Goal: Check status: Check status

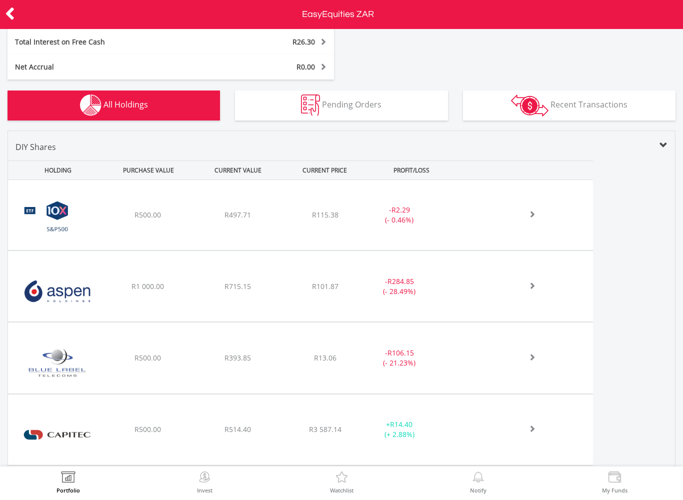
scroll to position [337, 0]
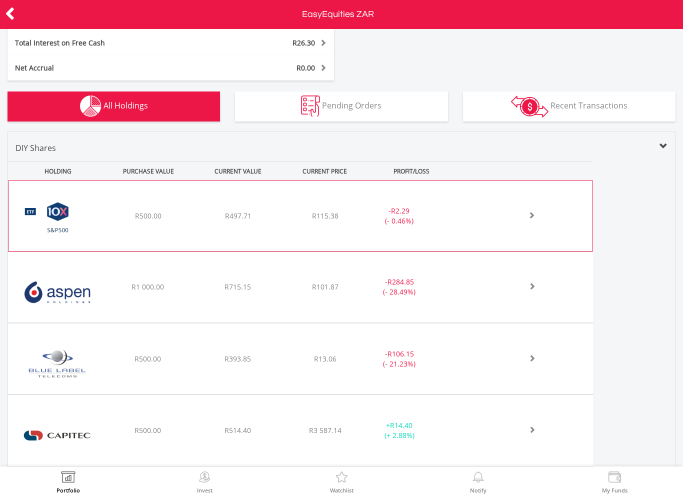
click at [533, 215] on span at bounding box center [521, 215] width 30 height 7
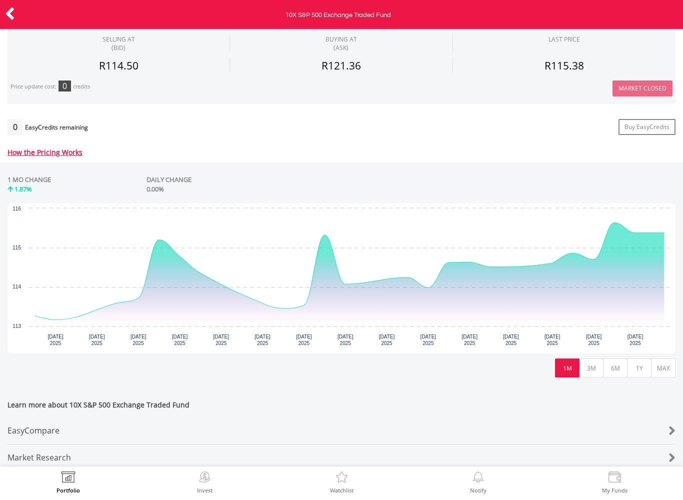
scroll to position [334, 0]
click at [603, 382] on div "No chart available. 1 MO CHANGE 1.87% DAILY CHANGE 0.00% Chart Chart with 23 da…" at bounding box center [341, 276] width 683 height 228
click at [587, 368] on button "3M" at bounding box center [591, 367] width 25 height 19
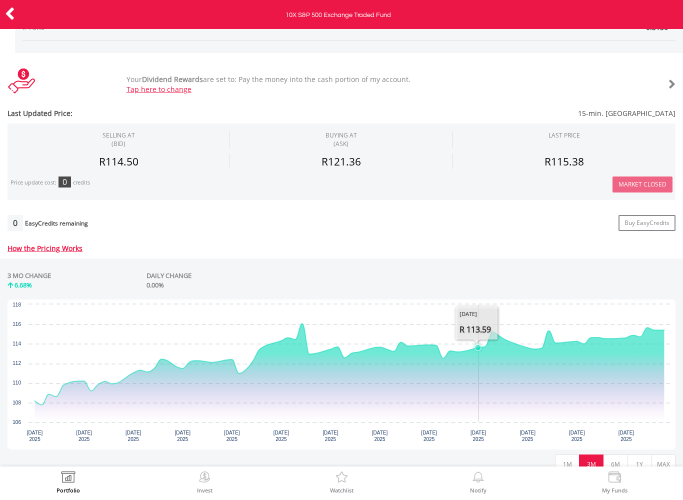
scroll to position [238, 0]
click at [616, 459] on button "6M" at bounding box center [615, 463] width 25 height 19
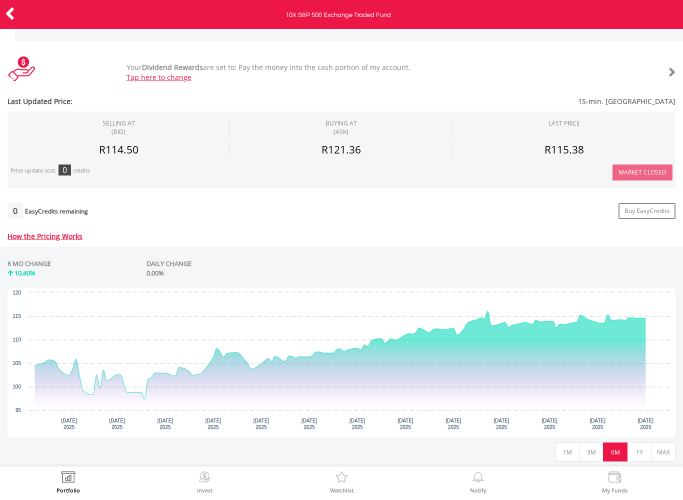
scroll to position [305, 0]
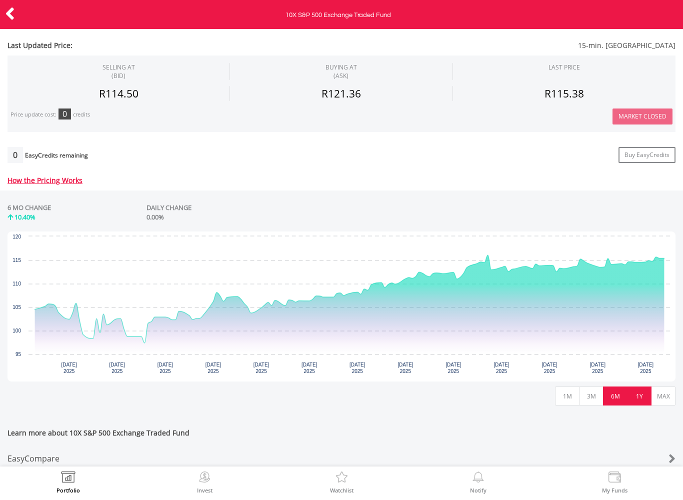
click at [639, 395] on button "1Y" at bounding box center [639, 396] width 25 height 19
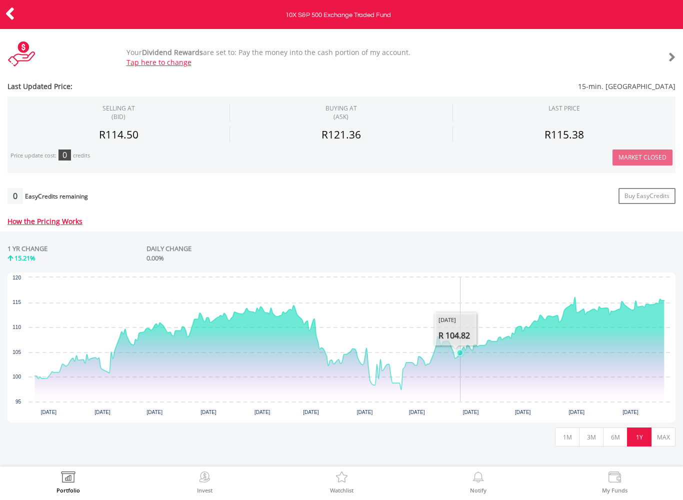
scroll to position [268, 0]
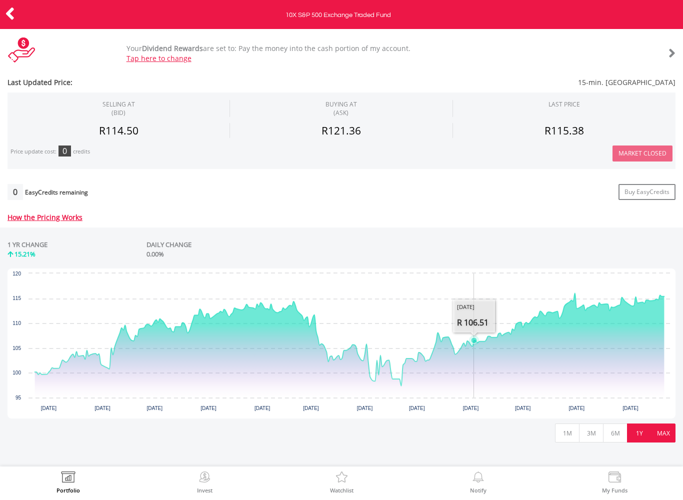
click at [657, 433] on button "MAX" at bounding box center [663, 433] width 25 height 19
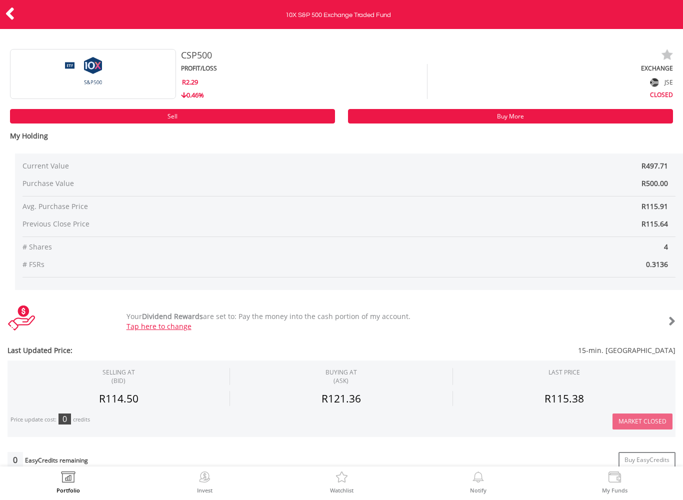
scroll to position [0, 0]
click at [7, 13] on icon at bounding box center [10, 14] width 10 height 20
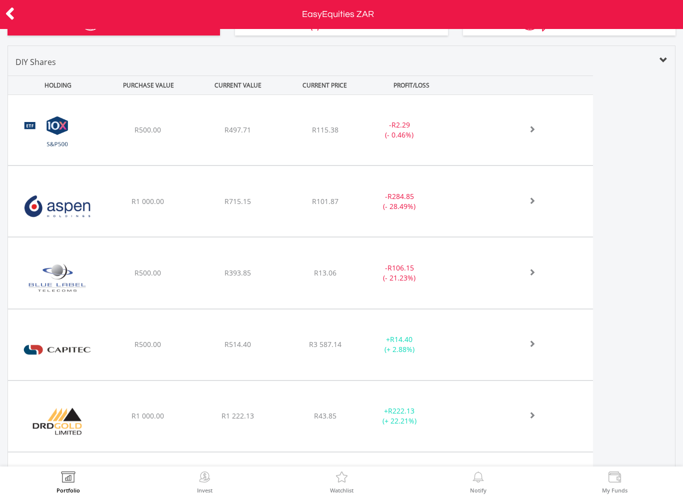
scroll to position [424, 0]
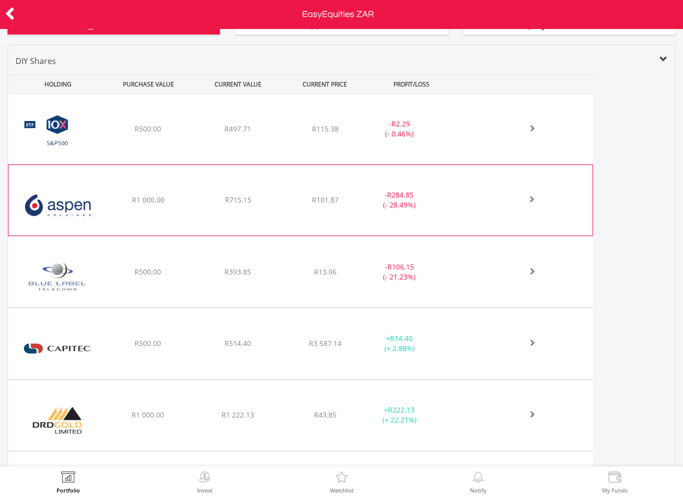
click at [530, 202] on span at bounding box center [521, 199] width 30 height 7
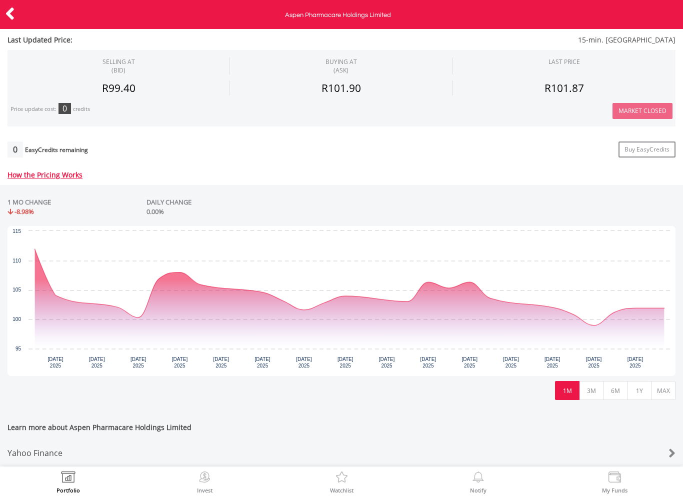
scroll to position [328, 0]
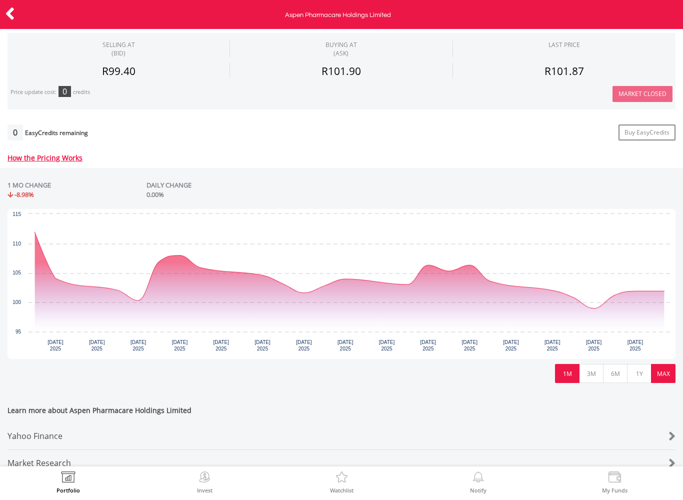
click at [665, 373] on button "MAX" at bounding box center [663, 373] width 25 height 19
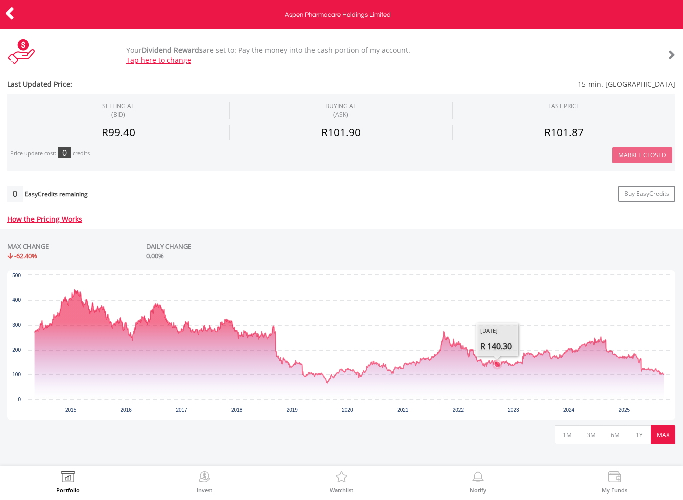
scroll to position [270, 0]
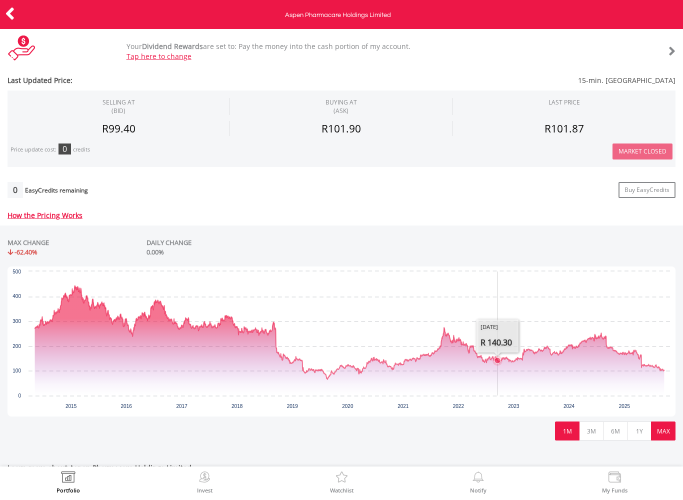
click at [564, 433] on button "1M" at bounding box center [567, 431] width 25 height 19
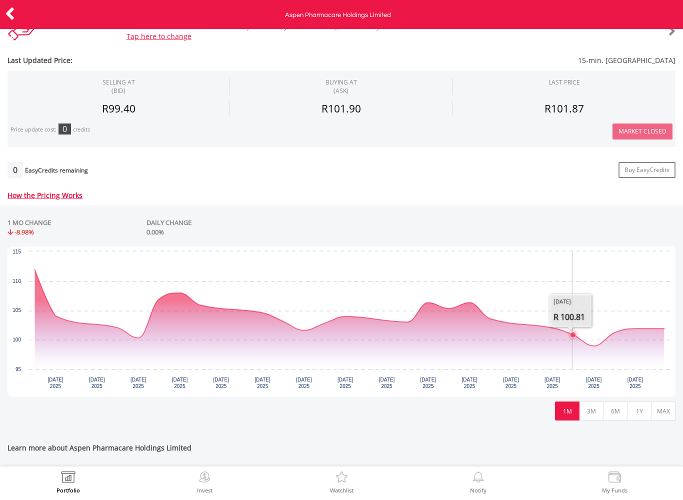
scroll to position [292, 0]
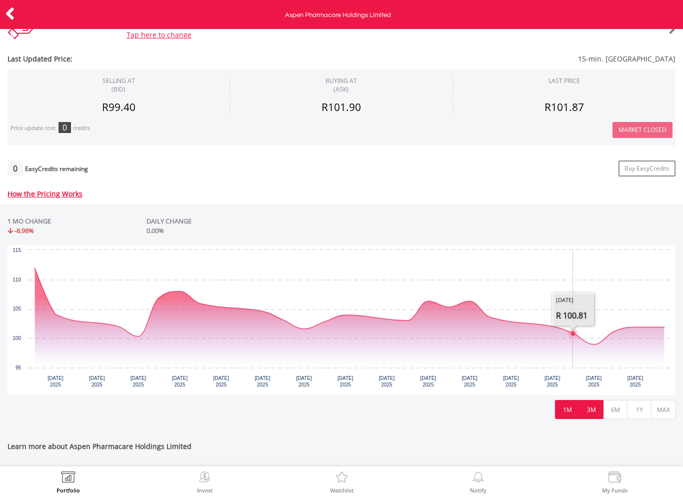
click at [590, 415] on button "3M" at bounding box center [591, 409] width 25 height 19
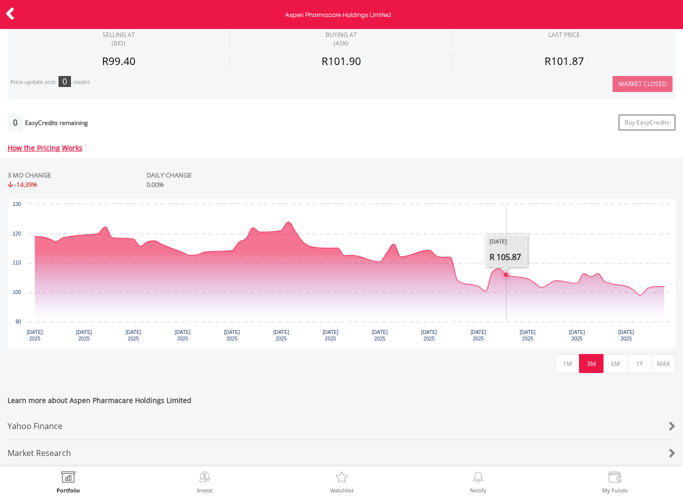
scroll to position [344, 0]
click at [618, 359] on button "6M" at bounding box center [615, 363] width 25 height 19
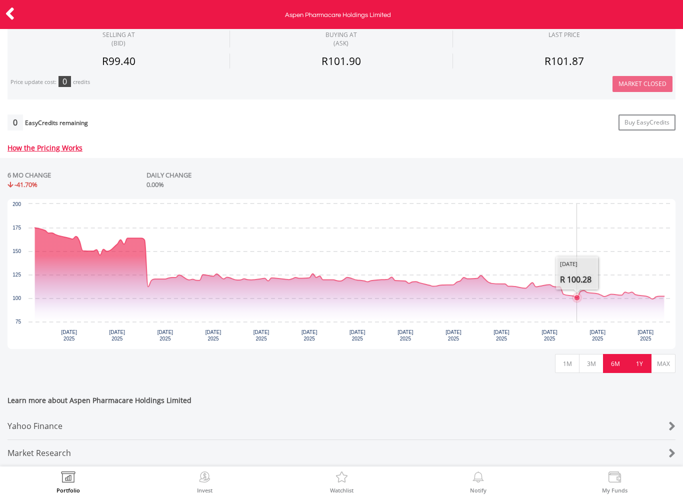
click at [636, 360] on button "1Y" at bounding box center [639, 363] width 25 height 19
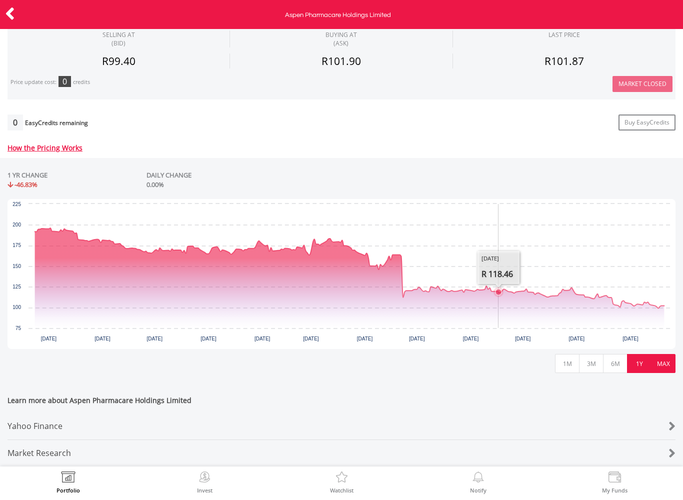
click at [662, 361] on button "MAX" at bounding box center [663, 363] width 25 height 19
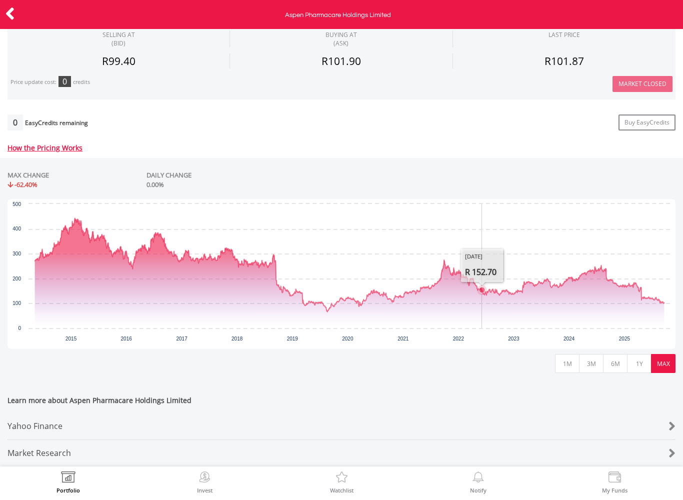
click at [5, 23] on icon at bounding box center [10, 14] width 10 height 20
click at [4, 21] on div at bounding box center [34, 14] width 69 height 21
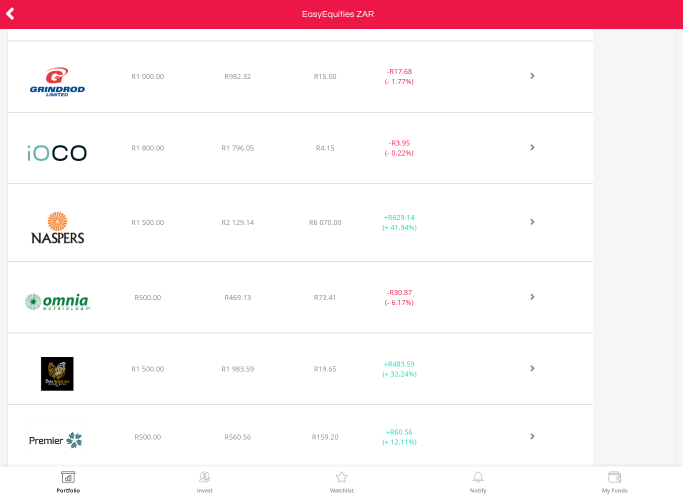
scroll to position [978, 0]
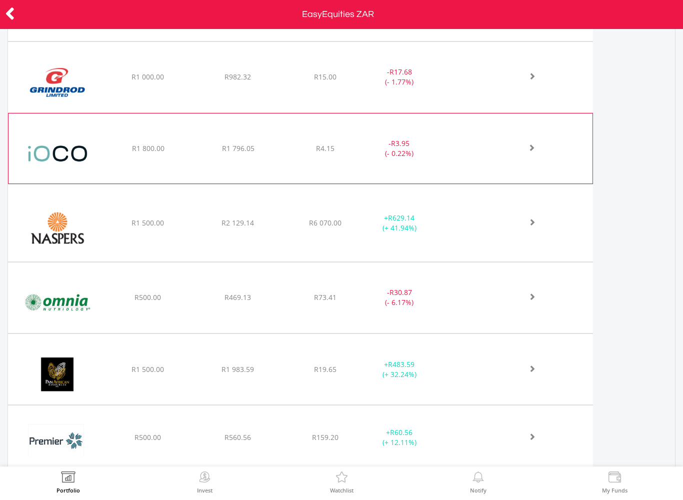
click at [524, 152] on div at bounding box center [521, 149] width 30 height 10
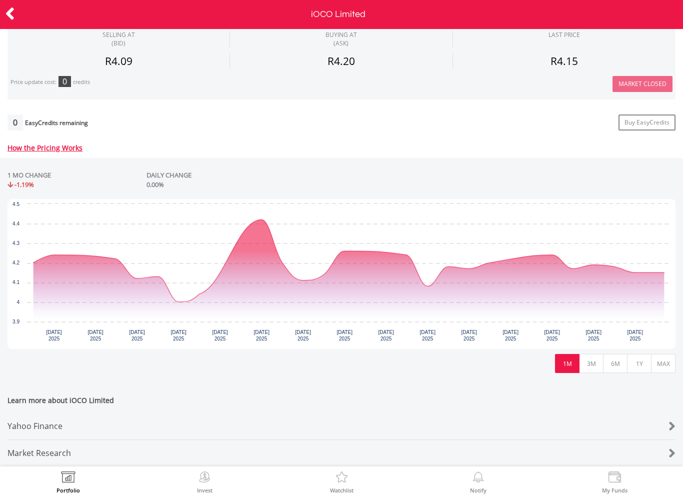
scroll to position [344, 0]
click at [661, 359] on button "MAX" at bounding box center [663, 363] width 25 height 19
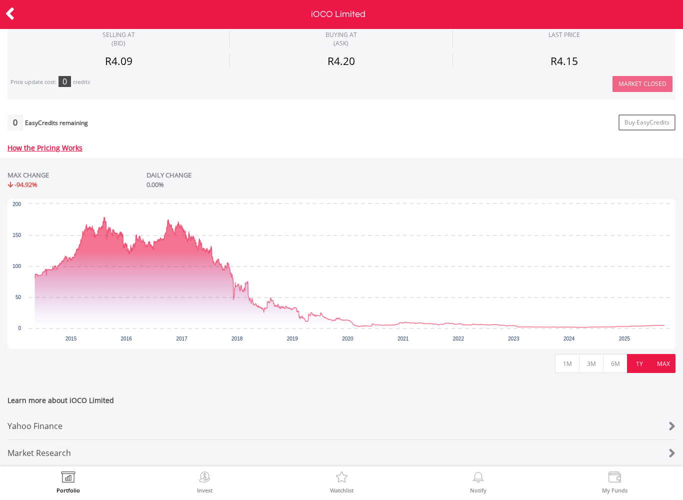
click at [641, 360] on button "1Y" at bounding box center [639, 363] width 25 height 19
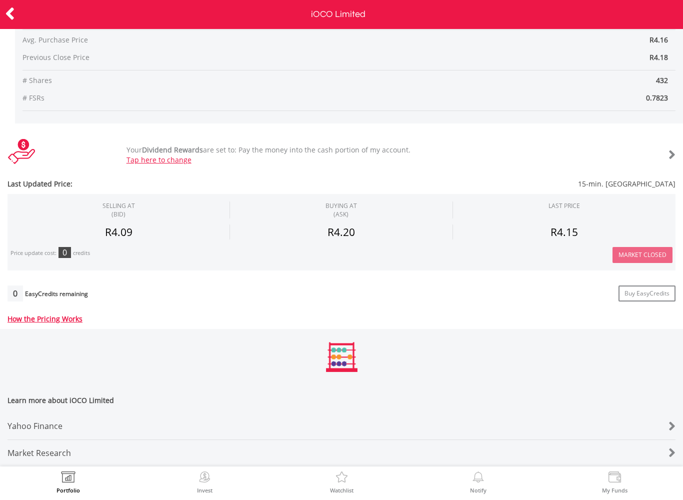
scroll to position [173, 0]
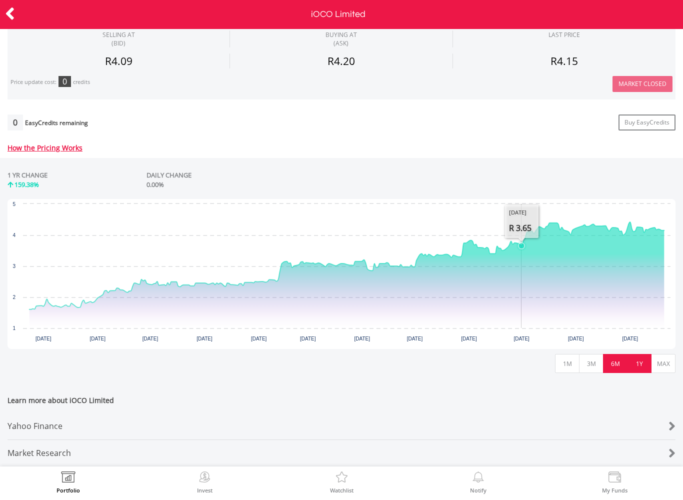
click at [611, 359] on button "6M" at bounding box center [615, 363] width 25 height 19
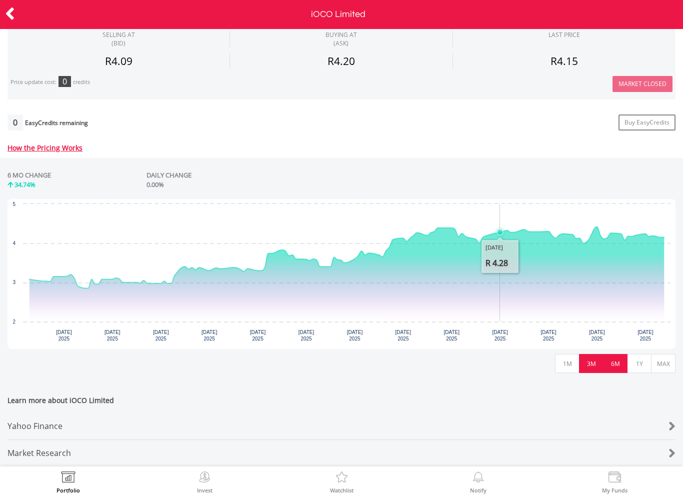
click at [591, 360] on button "3M" at bounding box center [591, 363] width 25 height 19
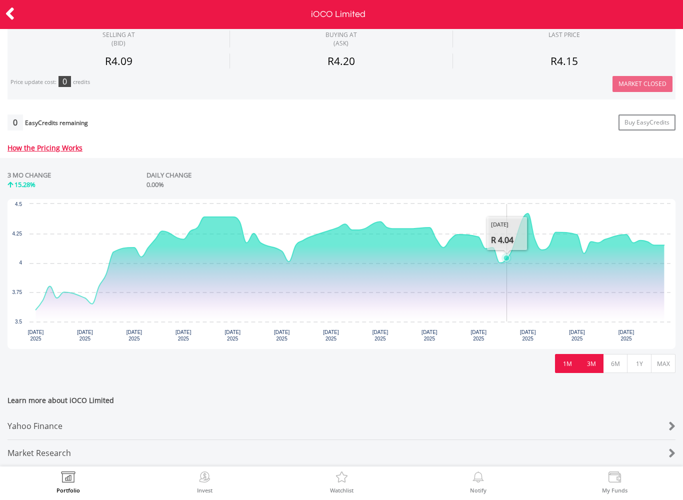
click at [564, 361] on button "1M" at bounding box center [567, 363] width 25 height 19
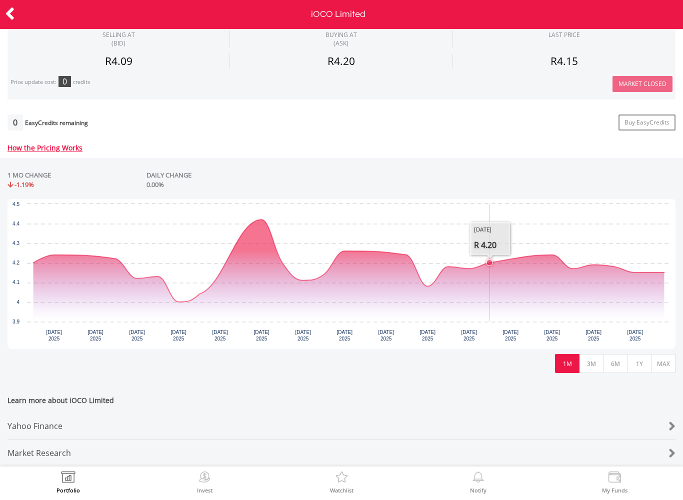
scroll to position [344, 0]
click at [10, 15] on icon at bounding box center [10, 14] width 10 height 20
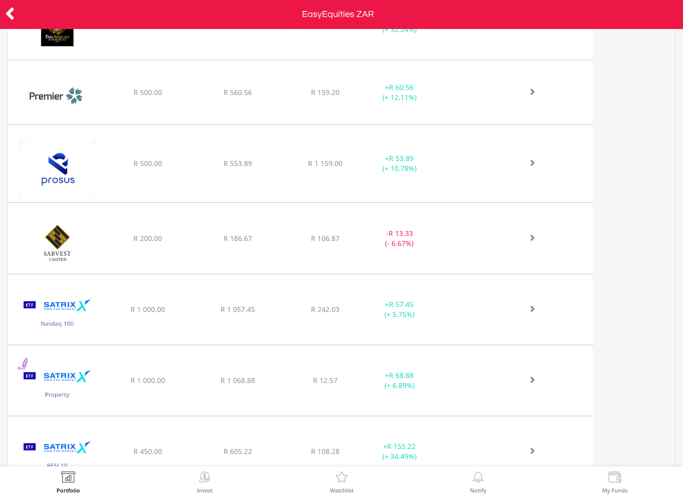
scroll to position [1335, 0]
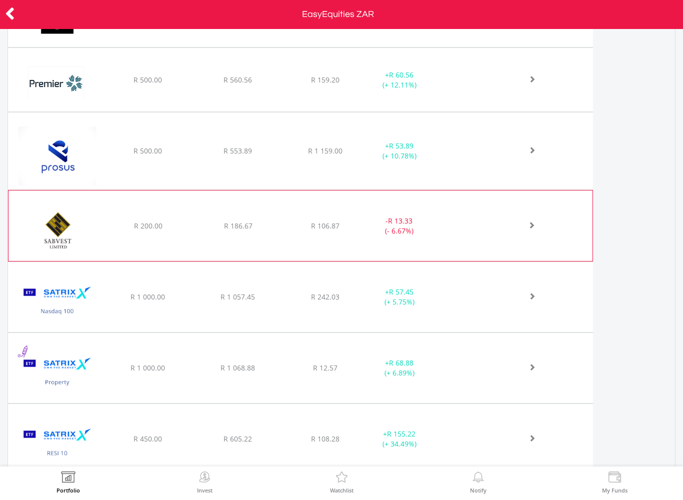
click at [527, 226] on span at bounding box center [521, 225] width 30 height 7
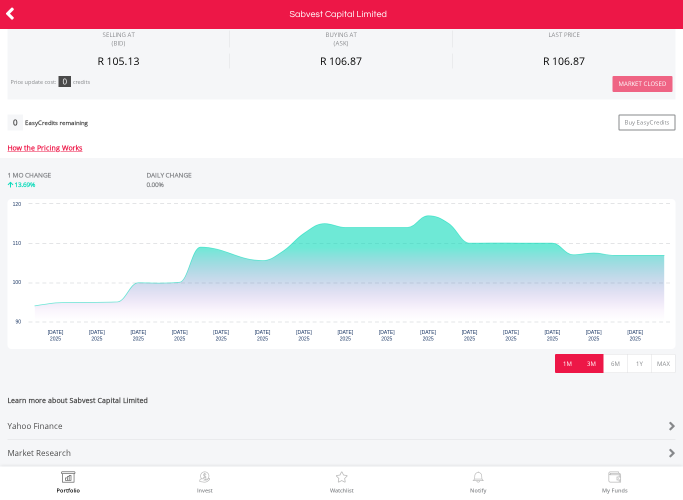
click at [591, 359] on button "3M" at bounding box center [591, 363] width 25 height 19
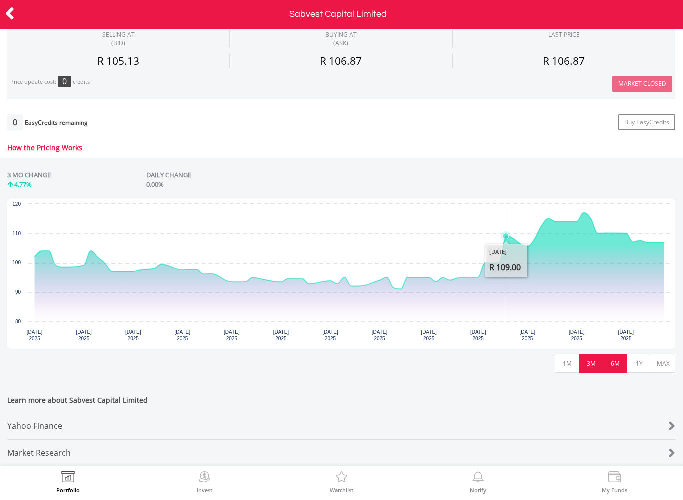
click at [614, 359] on button "6M" at bounding box center [615, 363] width 25 height 19
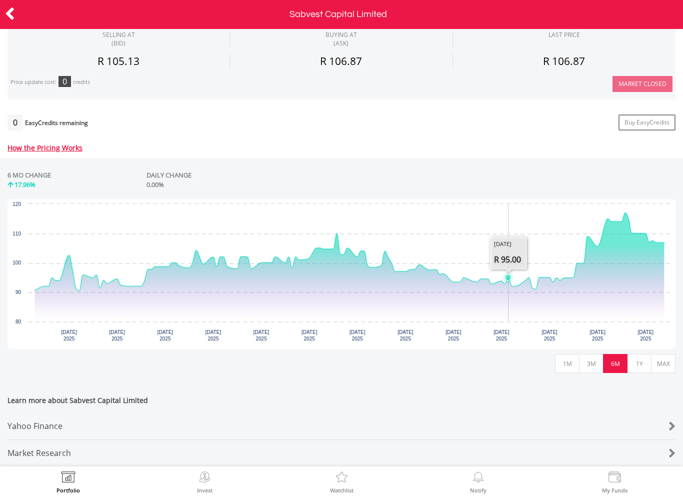
scroll to position [344, 0]
click at [633, 361] on button "1Y" at bounding box center [639, 363] width 25 height 19
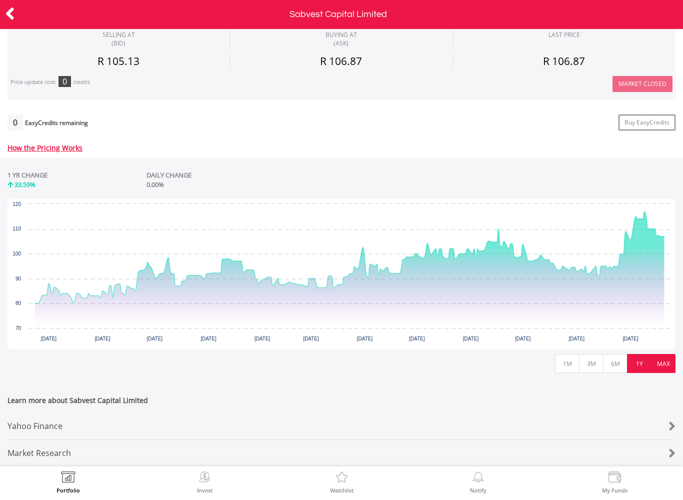
click at [668, 361] on button "MAX" at bounding box center [663, 363] width 25 height 19
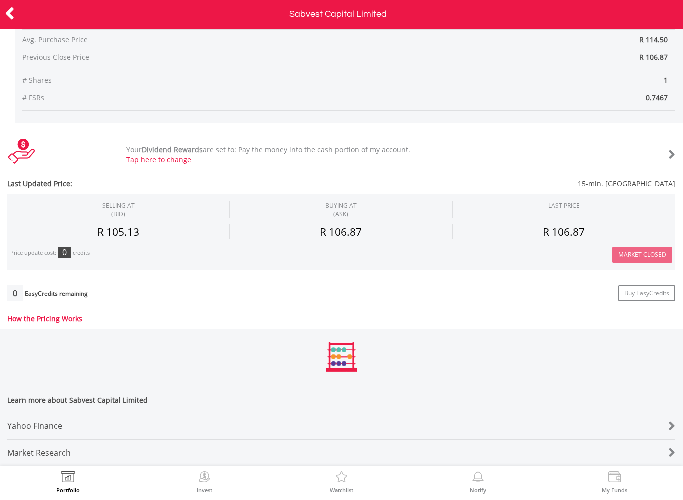
scroll to position [173, 0]
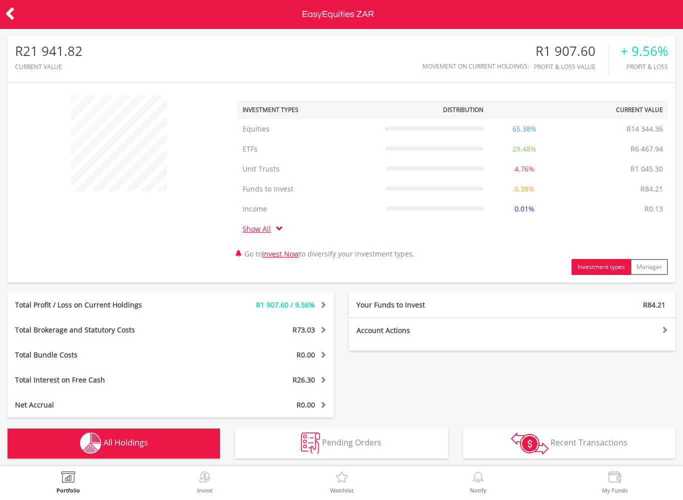
scroll to position [96, 223]
click at [23, 15] on div at bounding box center [34, 14] width 69 height 21
